Goal: Ask a question

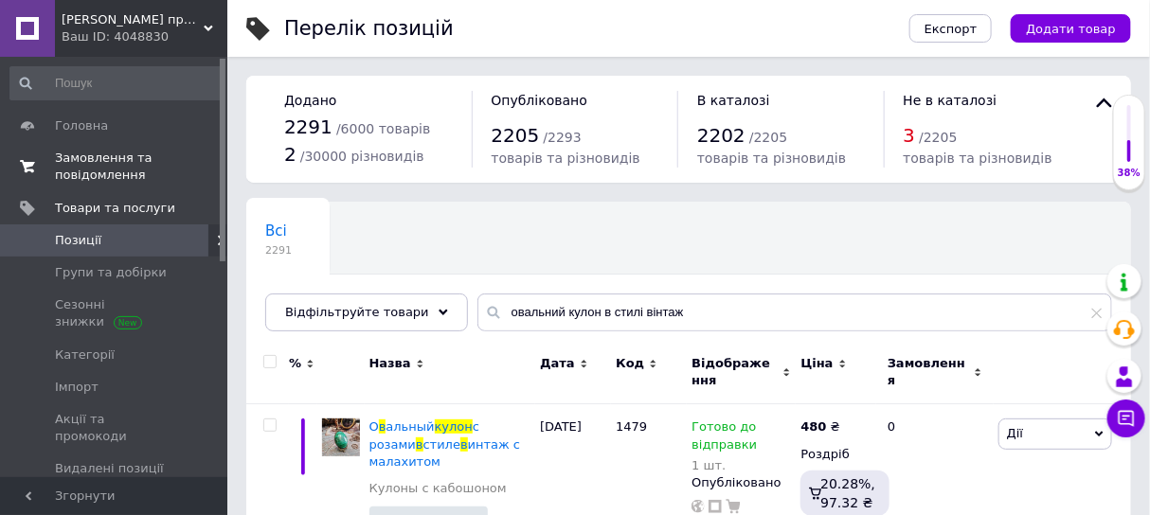
click at [83, 146] on link "Замовлення та повідомлення 0 0" at bounding box center [116, 166] width 232 height 49
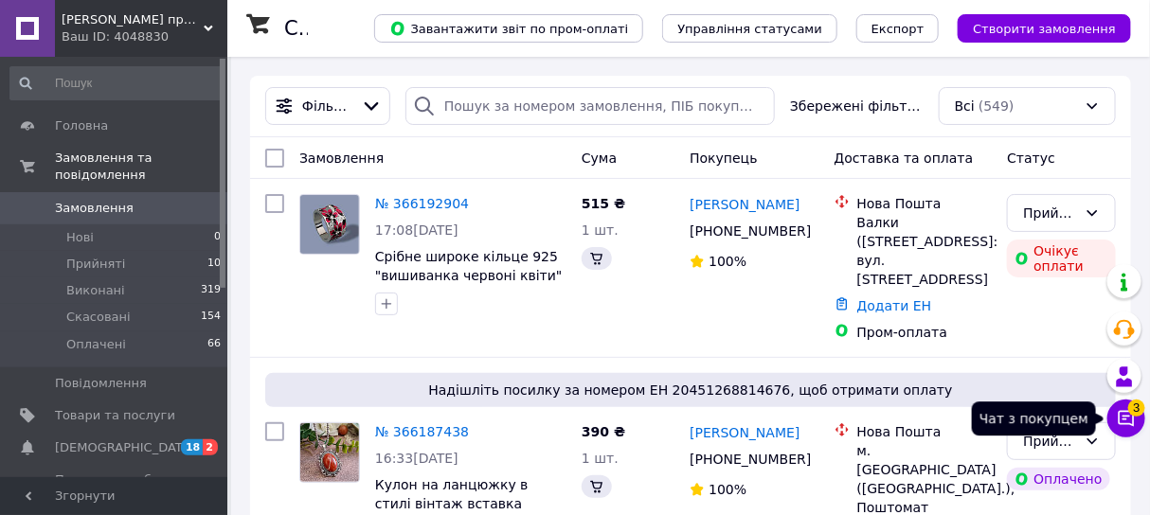
click at [1123, 421] on icon at bounding box center [1126, 418] width 19 height 19
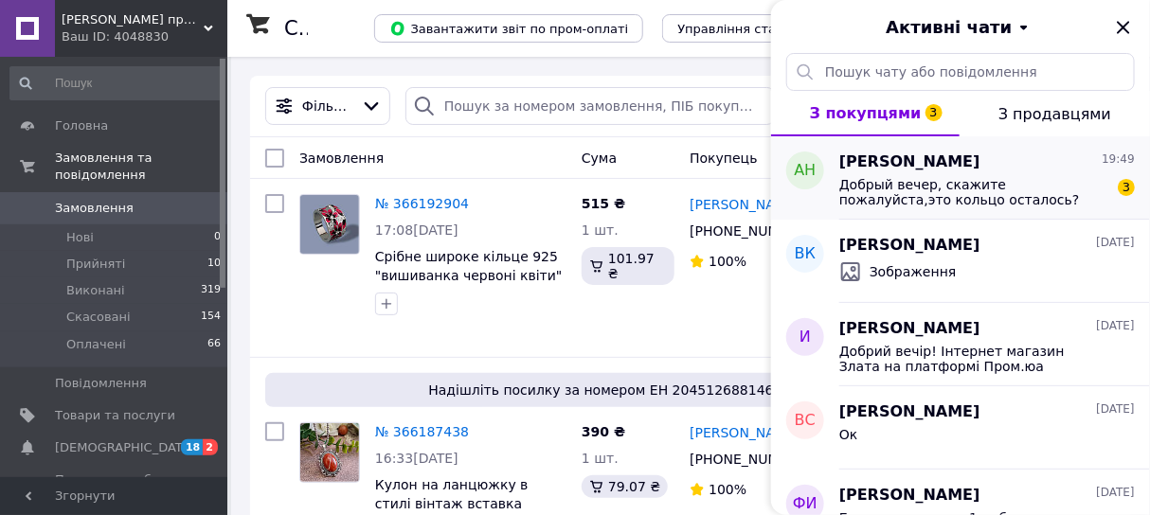
click at [929, 175] on div "Добрый вечер, скажите пожалуйста,это кольцо осталось? Просто у вас три разных в…" at bounding box center [987, 190] width 296 height 34
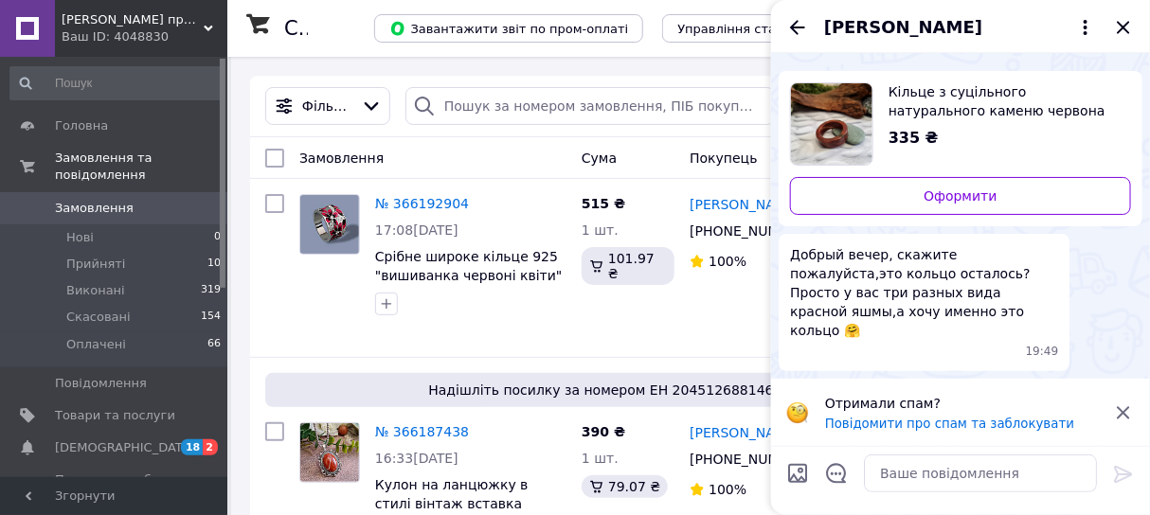
scroll to position [98, 0]
click at [794, 63] on img at bounding box center [786, 54] width 15 height 15
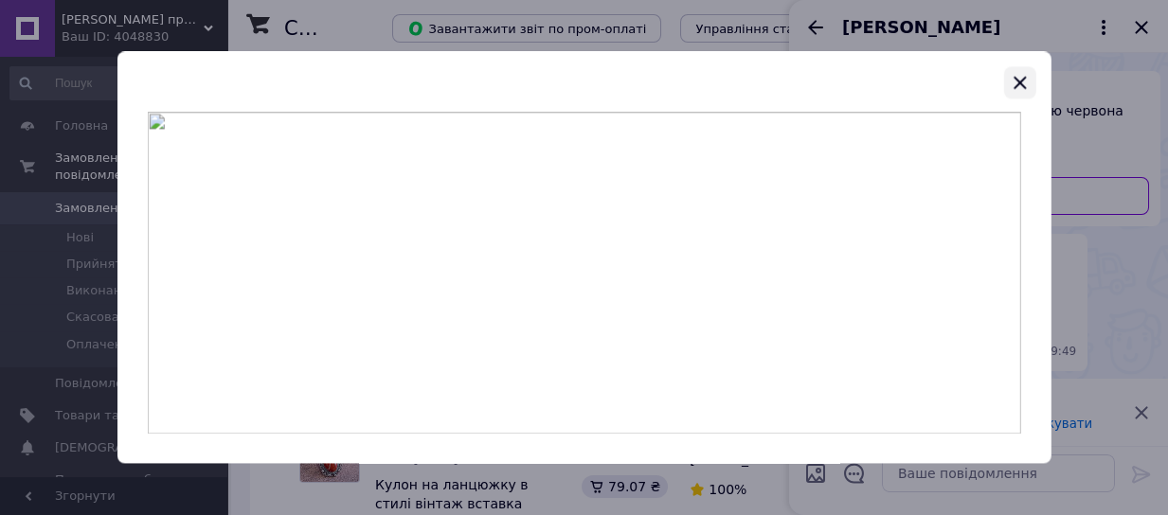
click at [1016, 78] on icon "button" at bounding box center [1020, 83] width 12 height 12
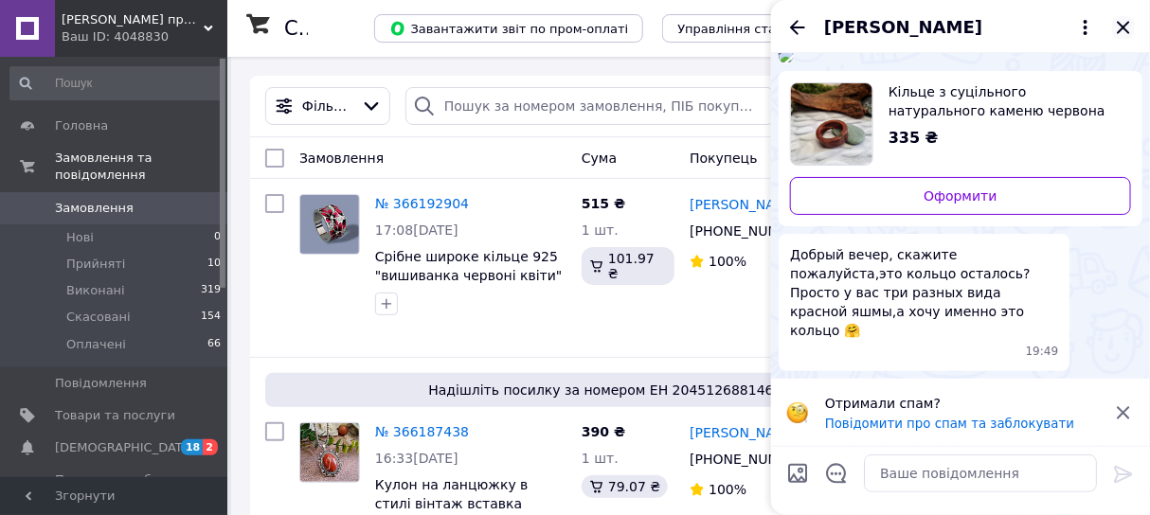
click at [1129, 30] on icon "Закрити" at bounding box center [1123, 27] width 23 height 23
